Goal: Information Seeking & Learning: Learn about a topic

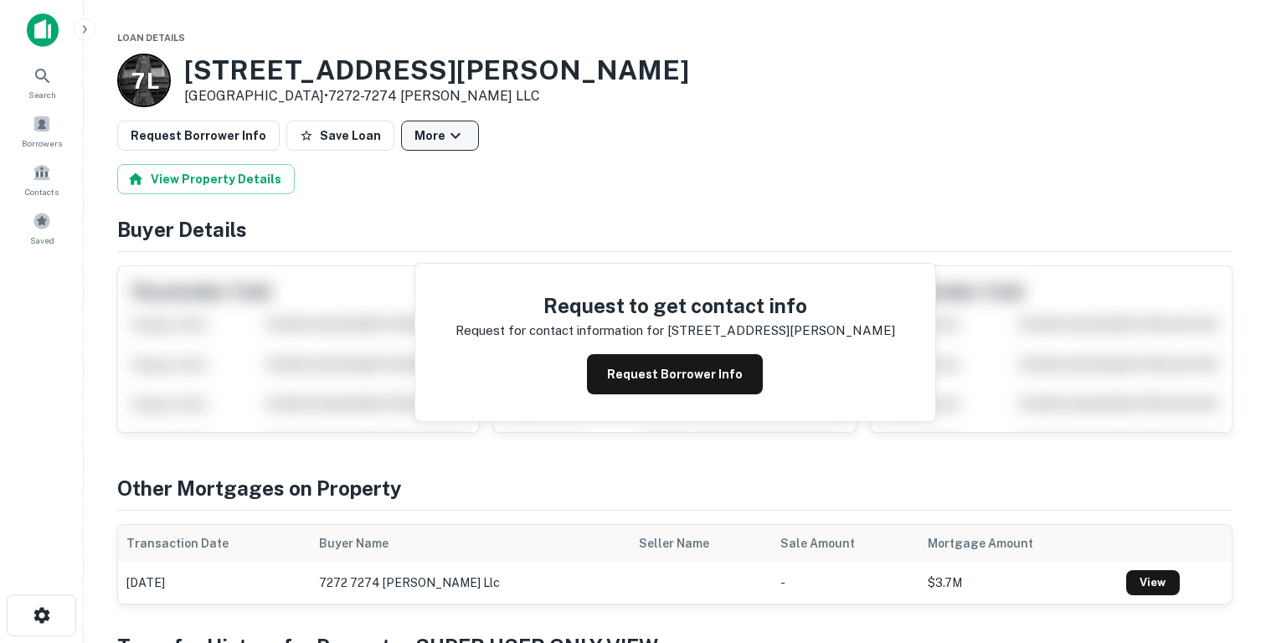
click at [445, 132] on icon "button" at bounding box center [455, 136] width 20 height 20
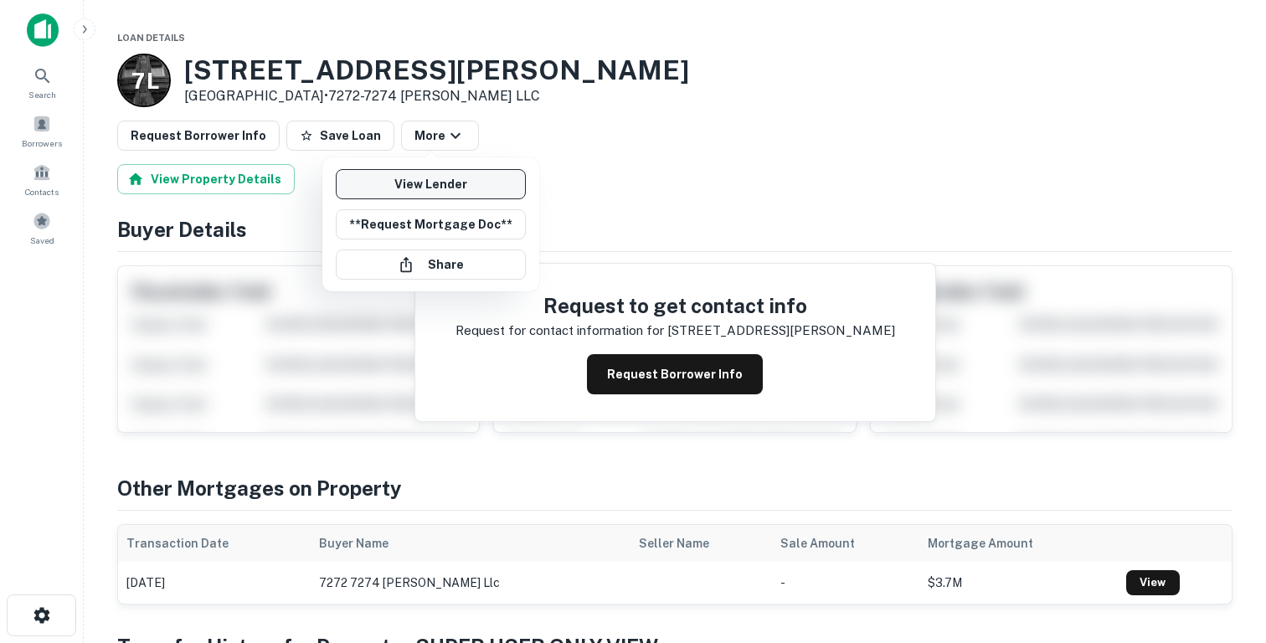
click at [438, 177] on link "View Lender" at bounding box center [431, 184] width 190 height 30
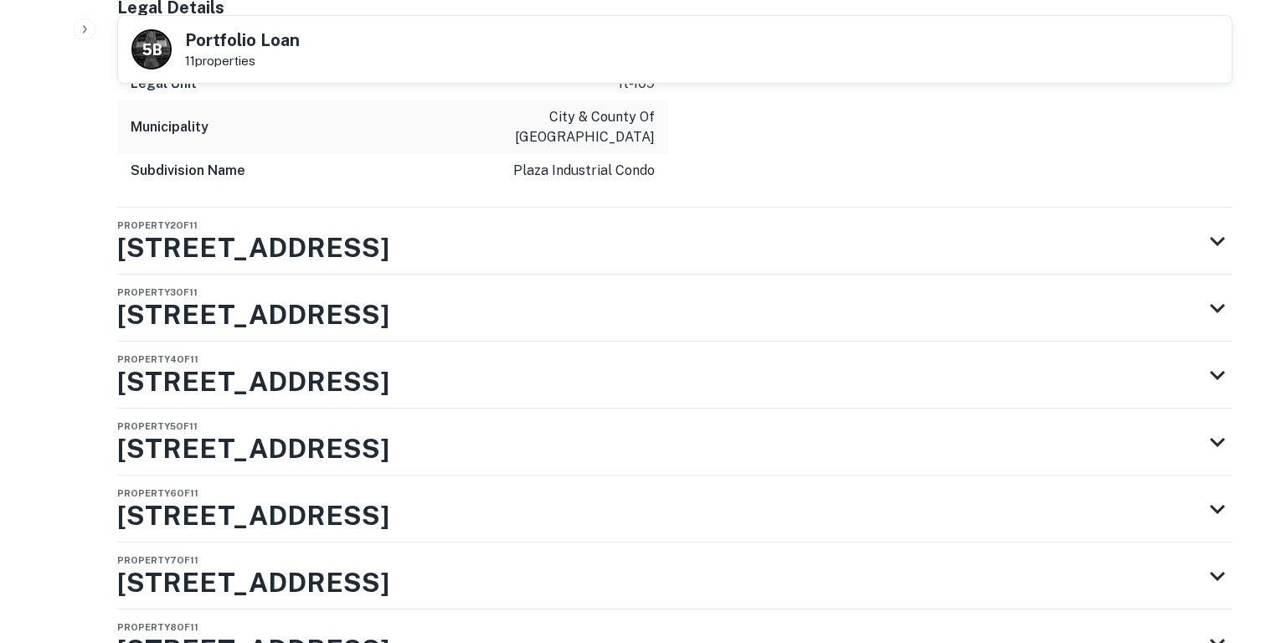
scroll to position [3221, 0]
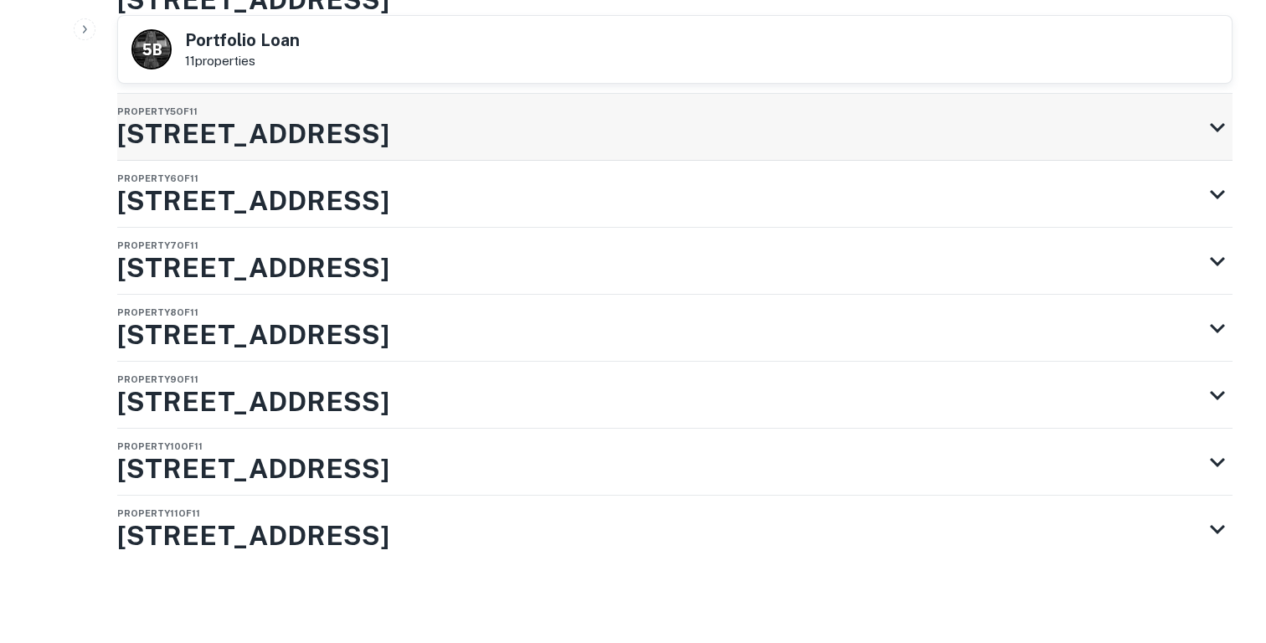
click at [258, 138] on h3 "5475 Peoria St" at bounding box center [253, 134] width 272 height 40
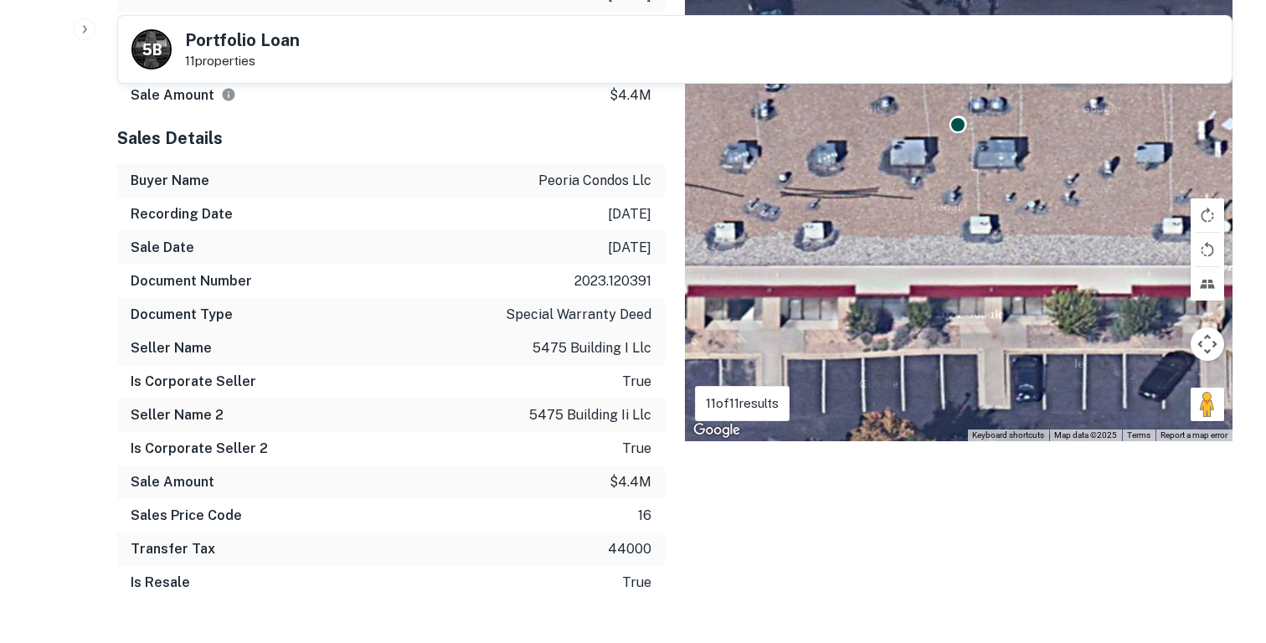
scroll to position [0, 0]
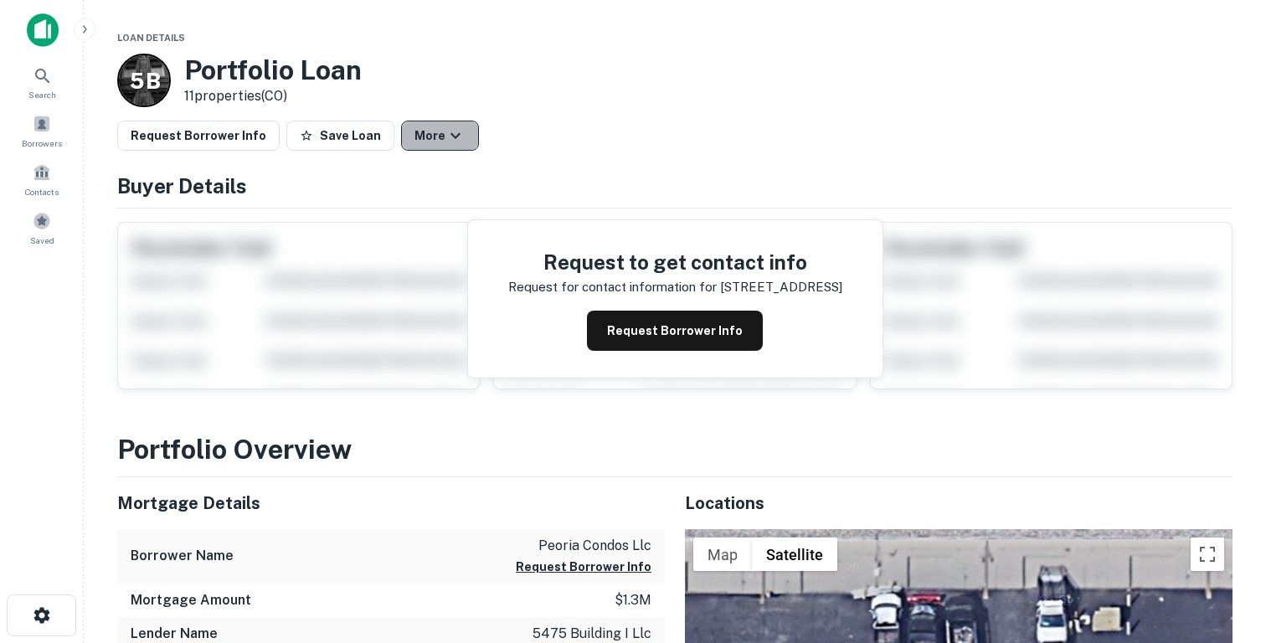
click at [415, 138] on button "More" at bounding box center [440, 136] width 78 height 30
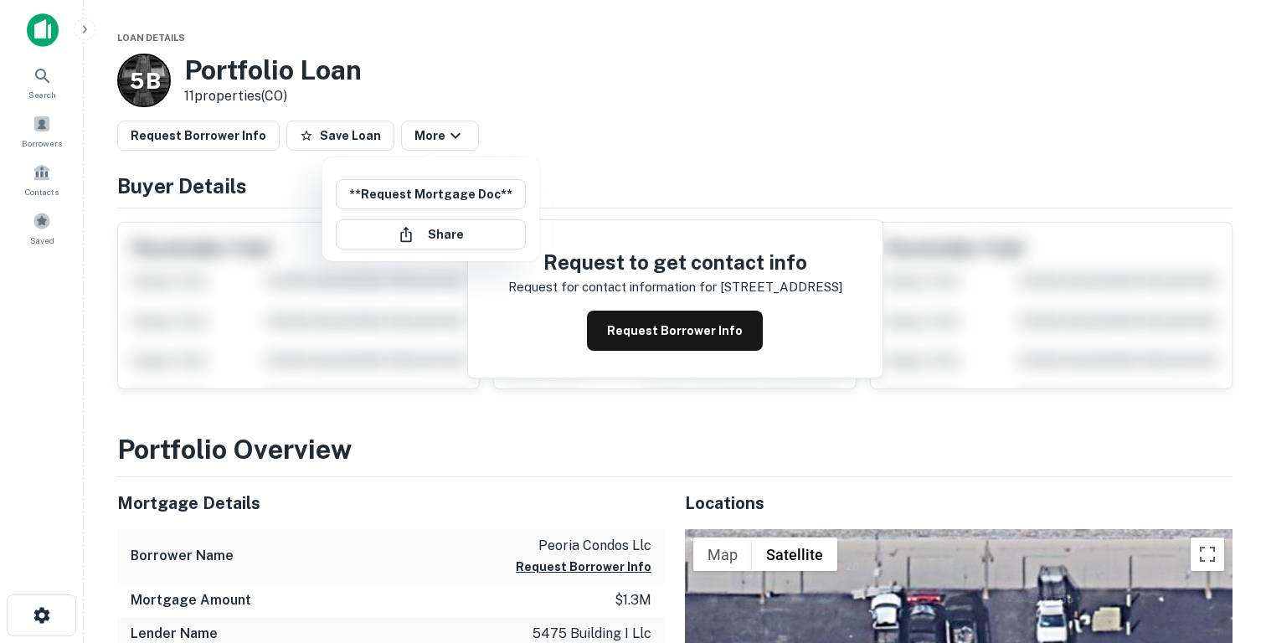
click at [39, 23] on div at bounding box center [633, 321] width 1266 height 643
click at [39, 37] on img at bounding box center [43, 29] width 32 height 33
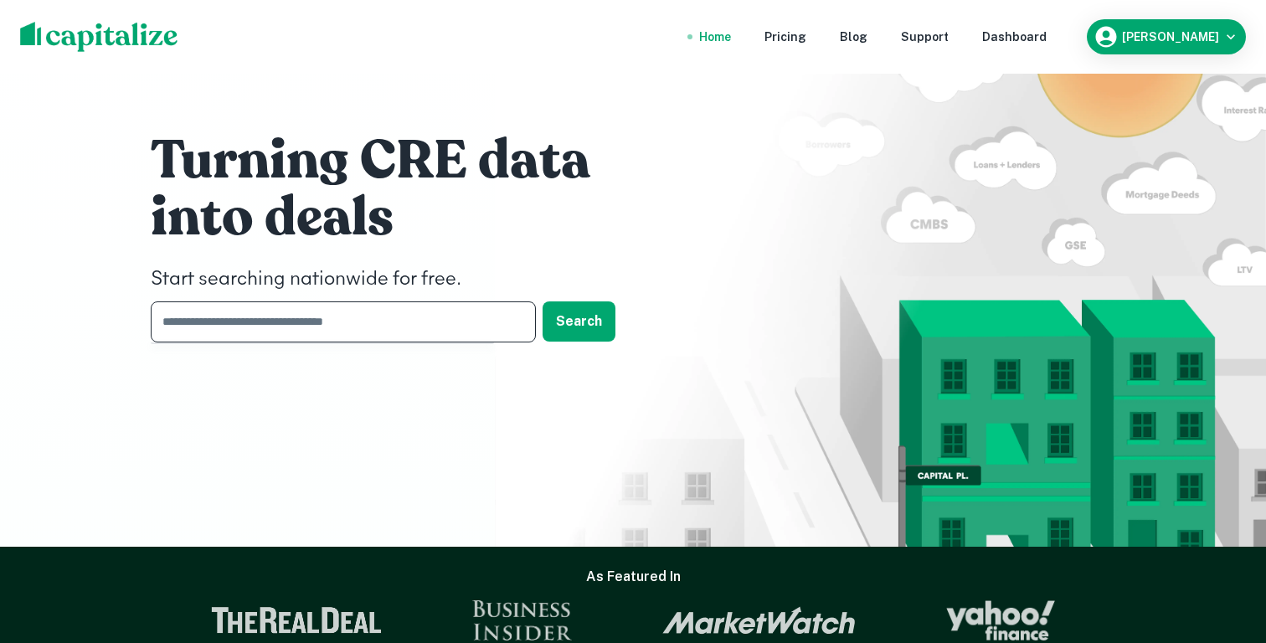
click at [334, 332] on input "text" at bounding box center [337, 321] width 373 height 41
click at [1073, 25] on nav "Home Pricing Blog Support Dashboard" at bounding box center [872, 36] width 401 height 37
click at [1046, 39] on div "Dashboard" at bounding box center [1014, 37] width 64 height 18
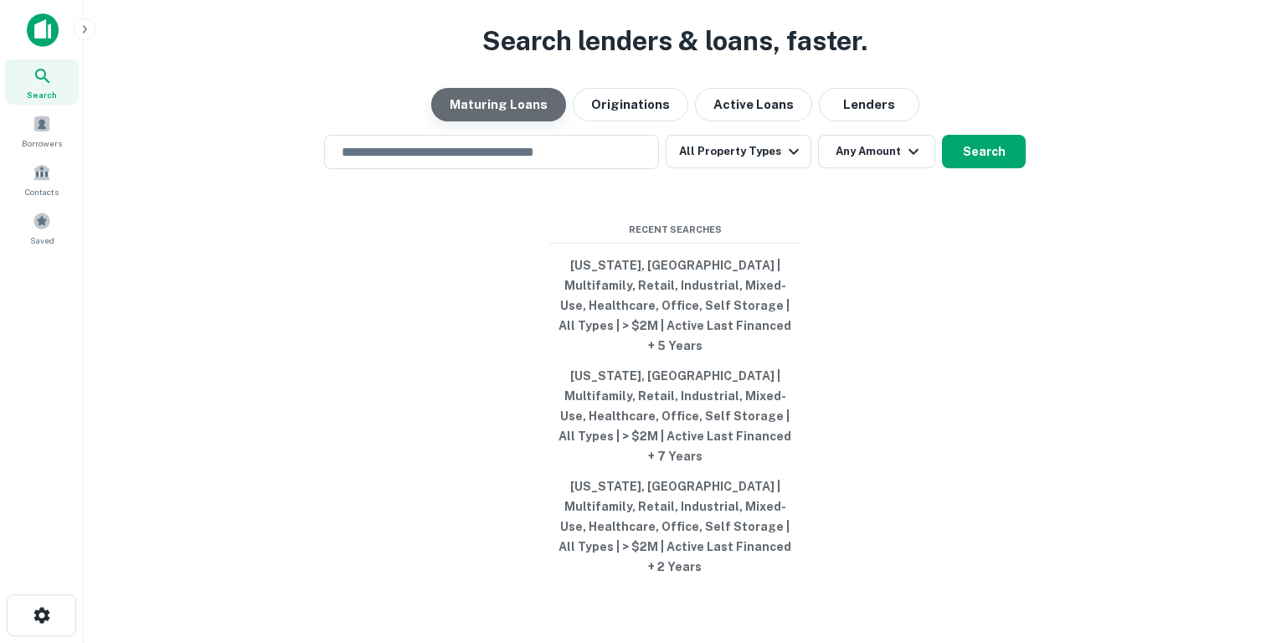
click at [509, 121] on button "Maturing Loans" at bounding box center [498, 104] width 135 height 33
click at [658, 318] on button "Colorado, USA | Multifamily, Retail, Industrial, Mixed-Use, Healthcare, Office,…" at bounding box center [674, 305] width 251 height 110
type input "**********"
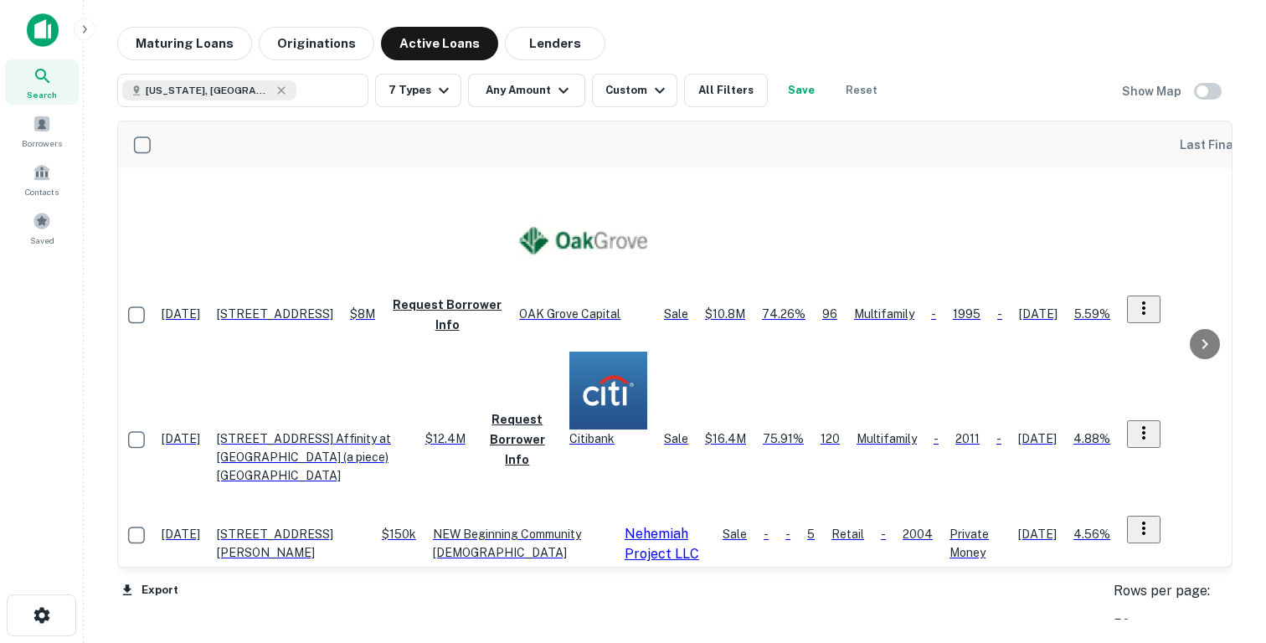
scroll to position [0, 1433]
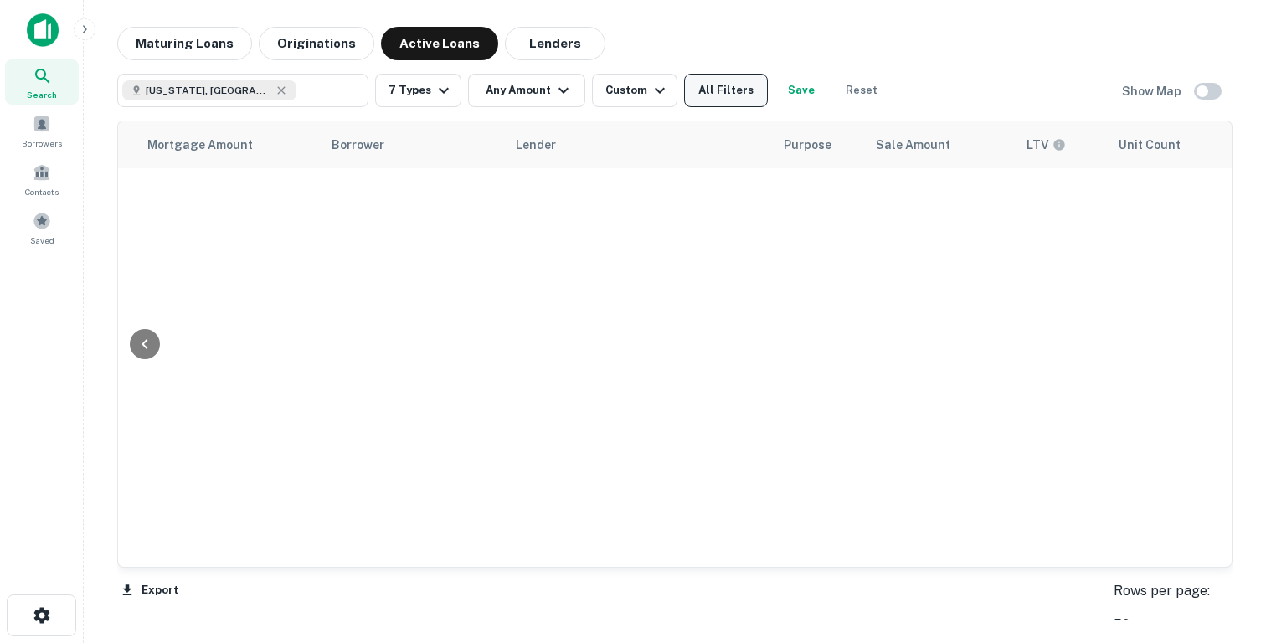
click at [747, 103] on button "All Filters" at bounding box center [726, 90] width 84 height 33
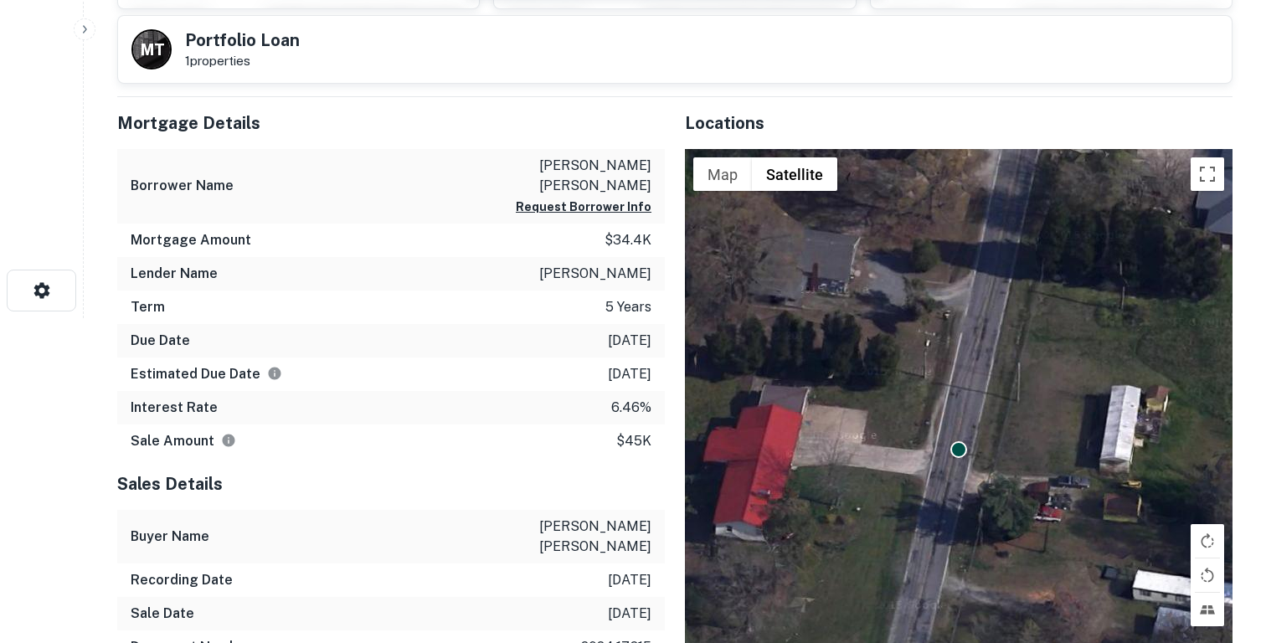
scroll to position [324, 0]
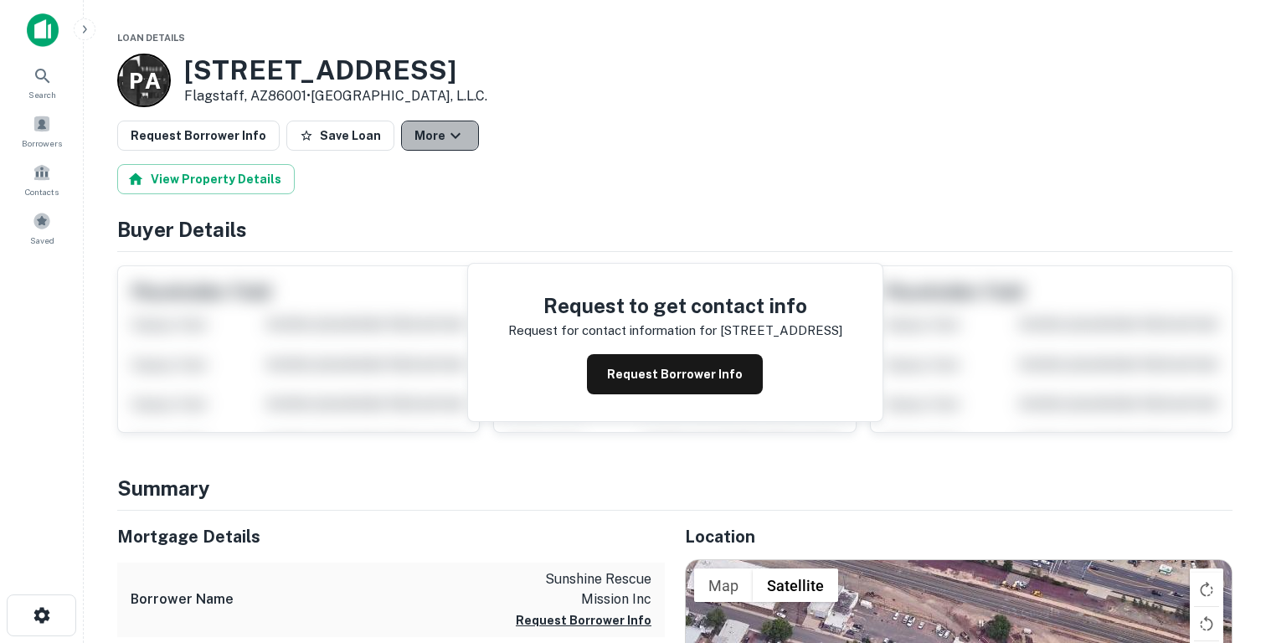
click at [445, 132] on icon "button" at bounding box center [455, 136] width 20 height 20
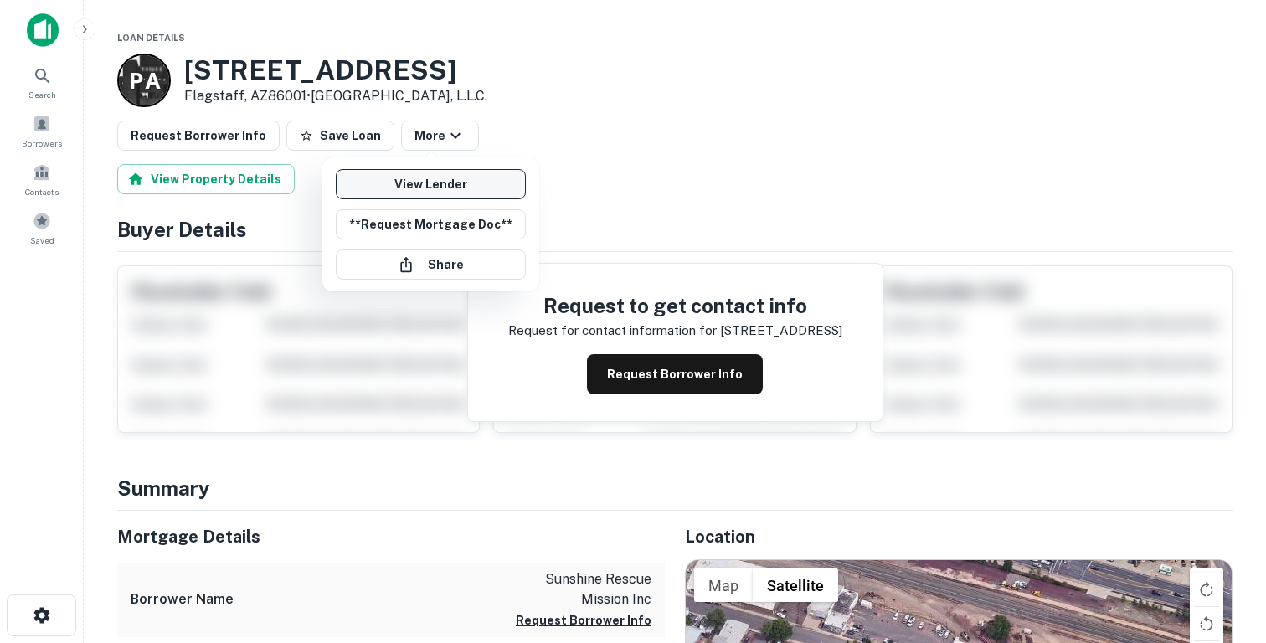
click at [418, 182] on link "View Lender" at bounding box center [431, 184] width 190 height 30
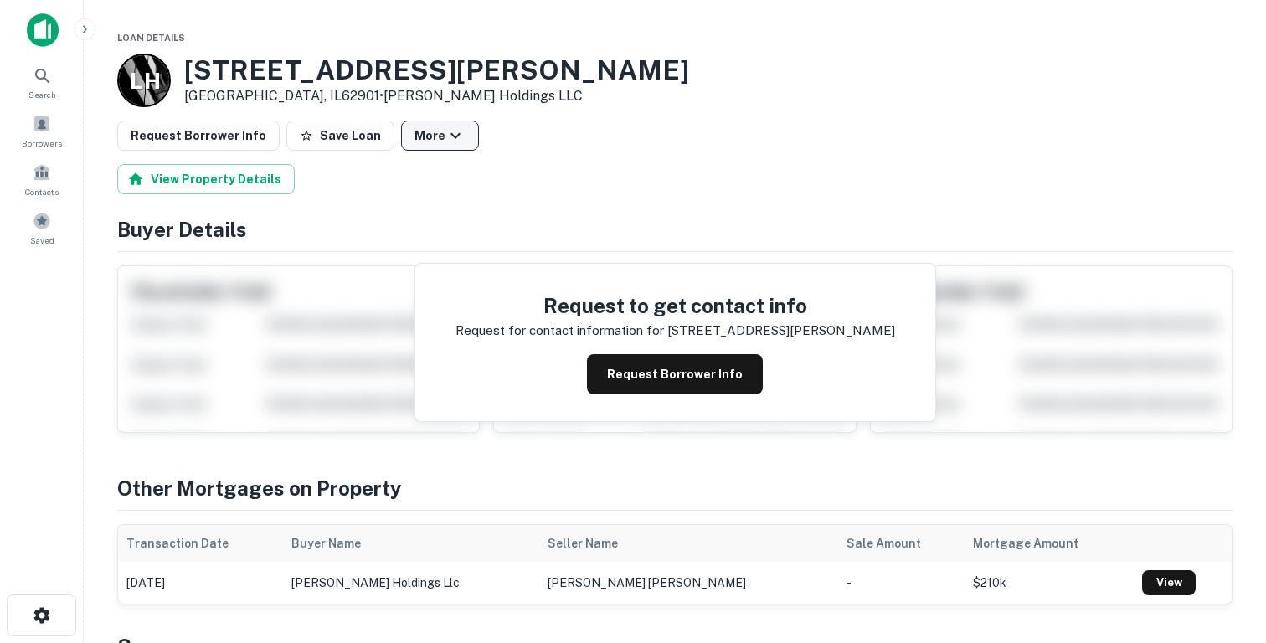
click at [403, 140] on button "More" at bounding box center [440, 136] width 78 height 30
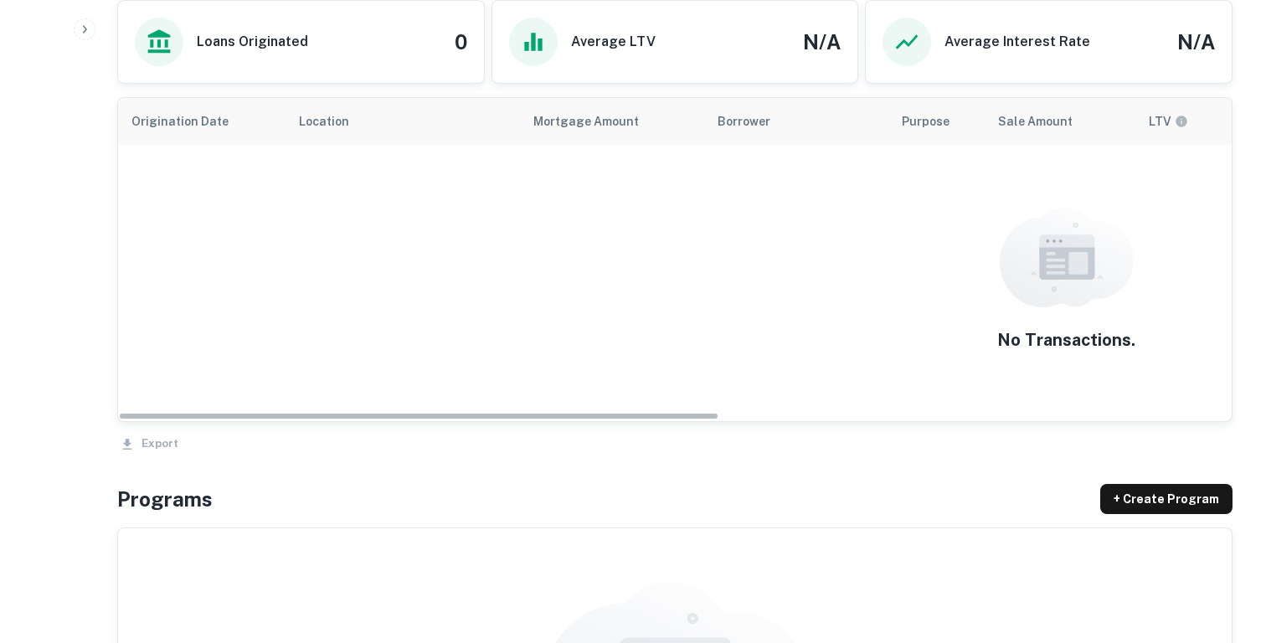
scroll to position [629, 0]
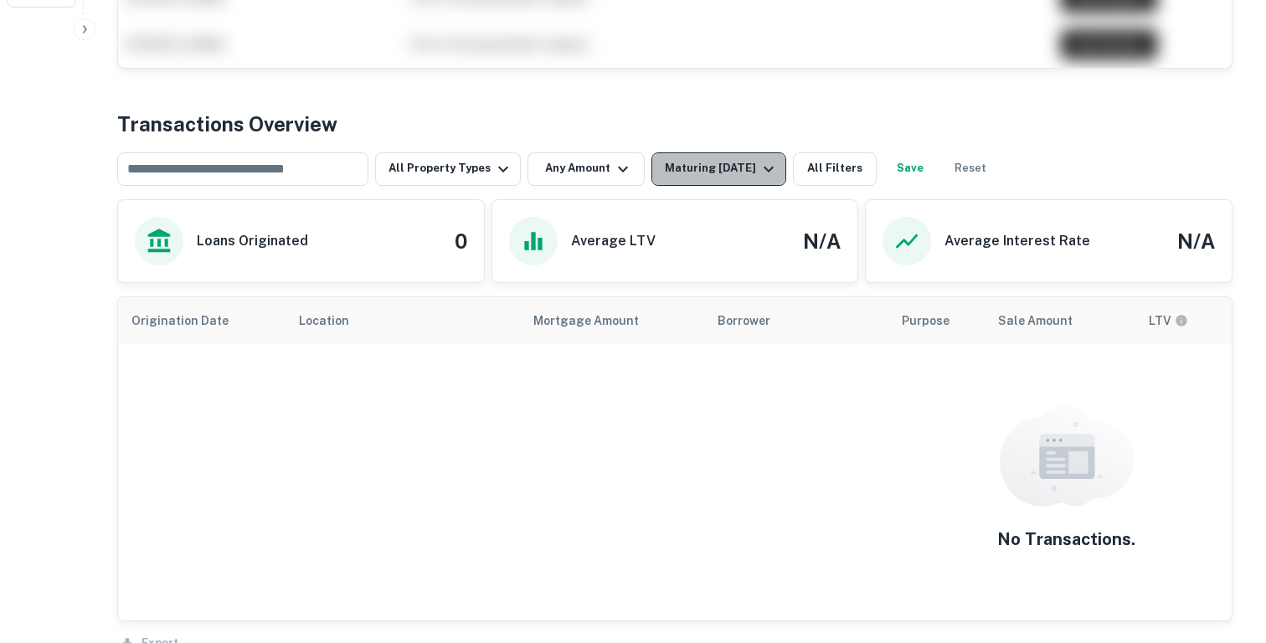
click at [676, 172] on div "Maturing [DATE]" at bounding box center [722, 169] width 114 height 20
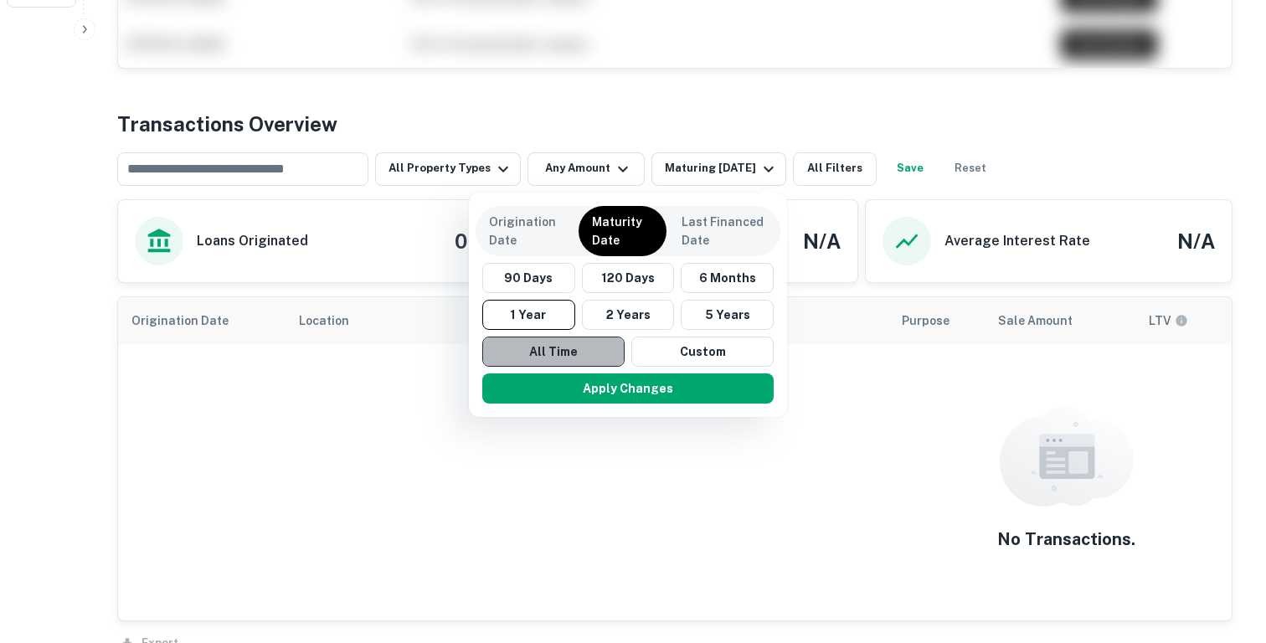
click at [566, 361] on button "All Time" at bounding box center [553, 352] width 142 height 30
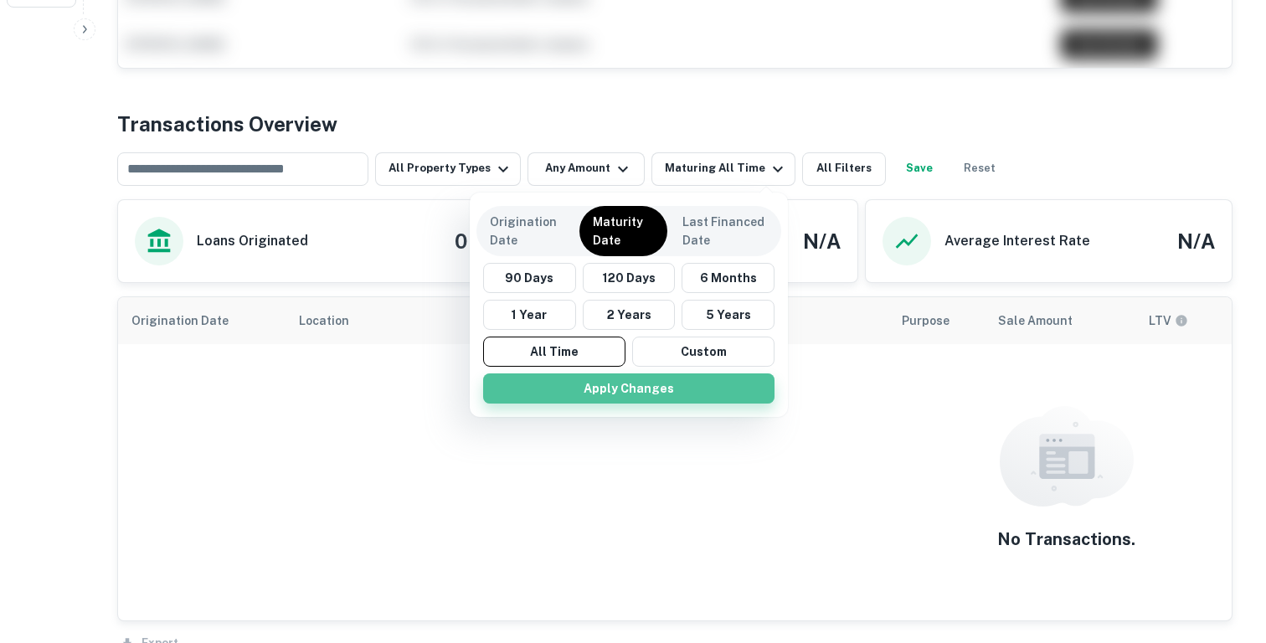
click at [565, 377] on button "Apply Changes" at bounding box center [628, 388] width 291 height 30
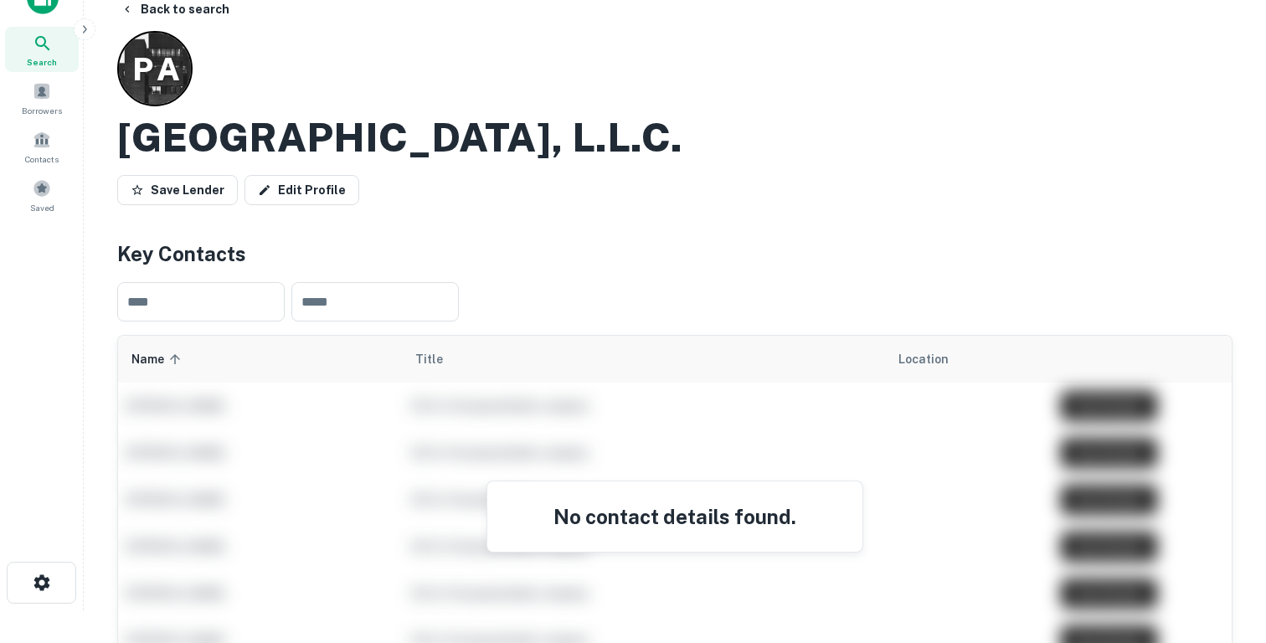
scroll to position [3, 0]
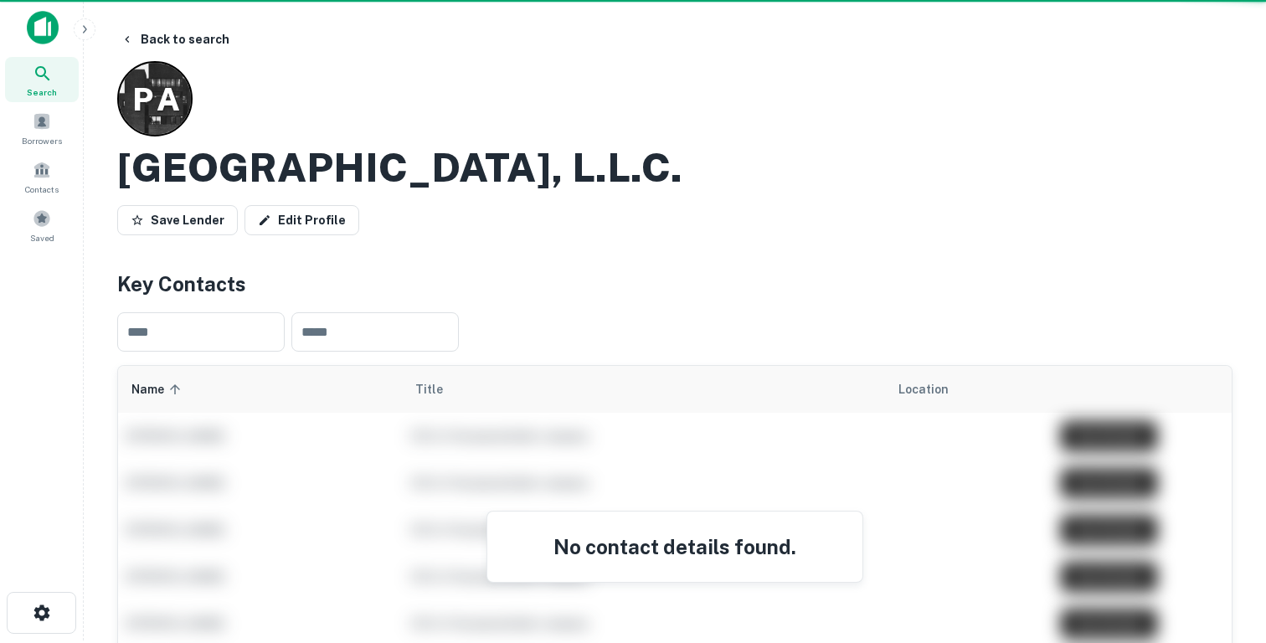
scroll to position [629, 0]
